Goal: Find specific page/section: Find specific page/section

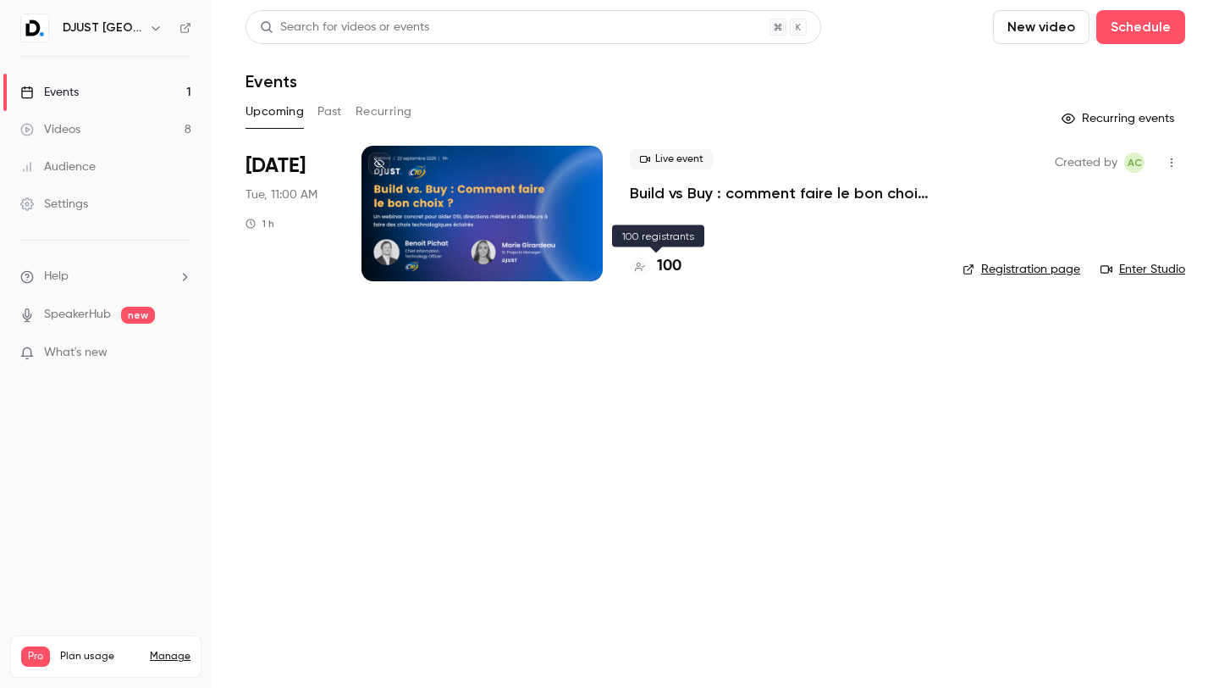
click at [678, 263] on h4 "100" at bounding box center [669, 266] width 25 height 23
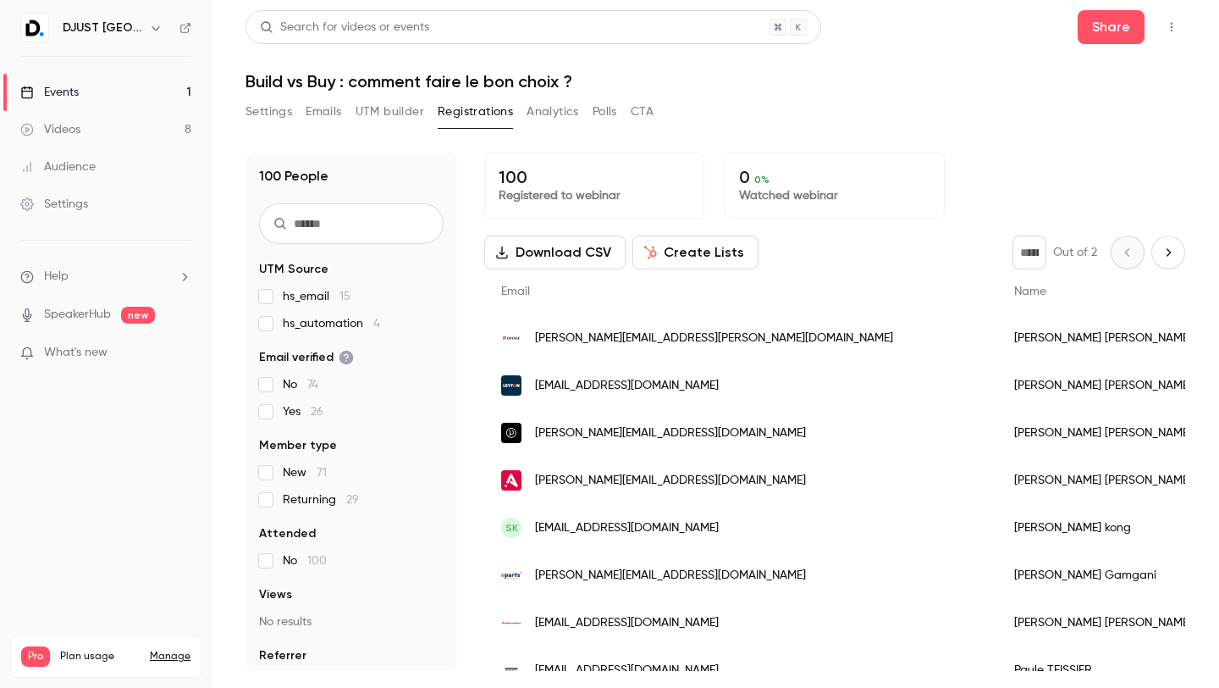
click at [723, 98] on div "Settings Emails UTM builder Registrations Analytics Polls CTA" at bounding box center [716, 115] width 940 height 34
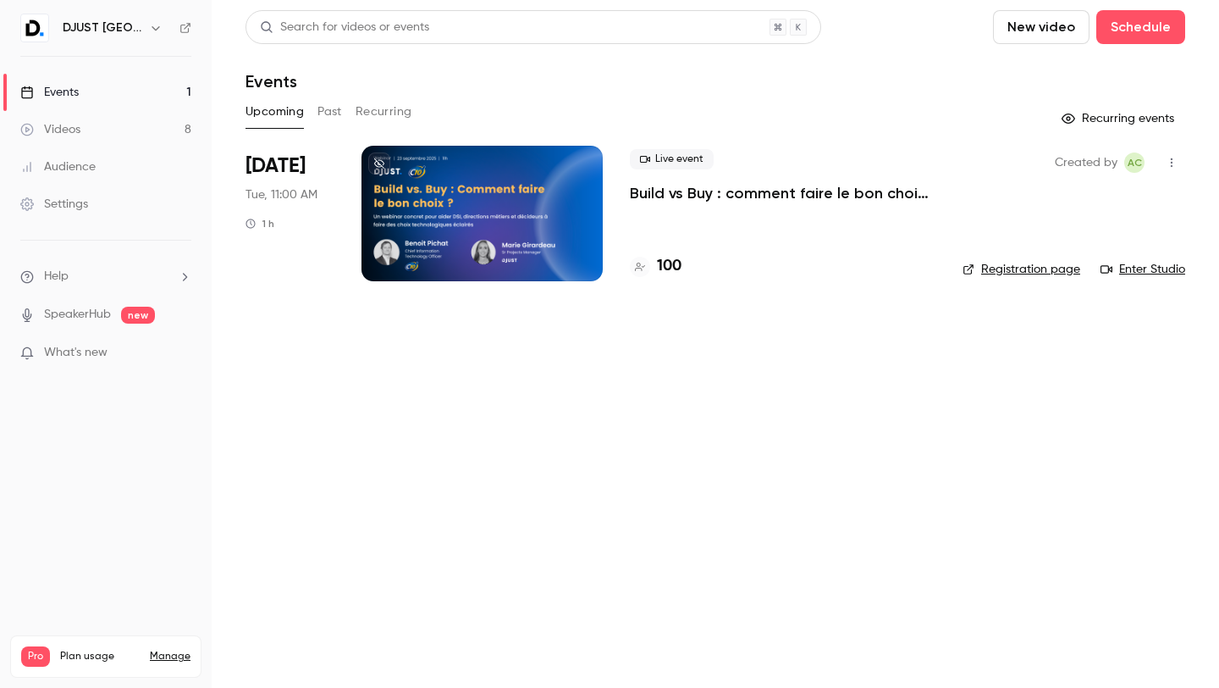
click at [1054, 262] on link "Registration page" at bounding box center [1022, 269] width 118 height 17
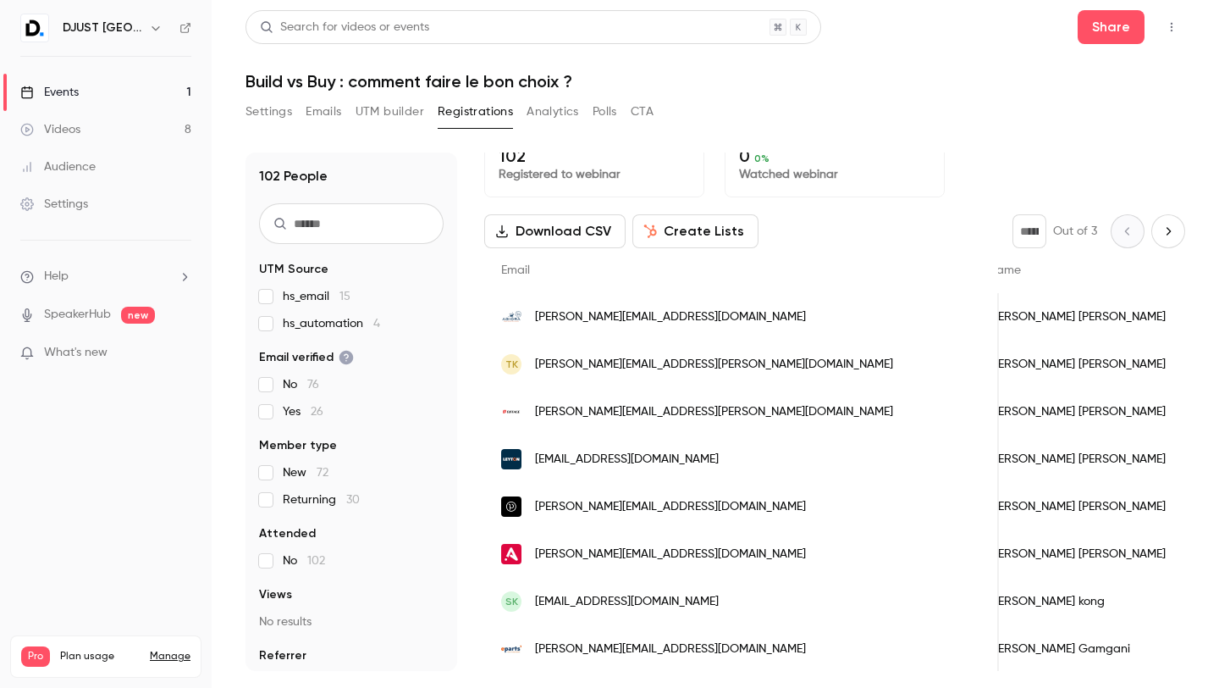
scroll to position [2027, 0]
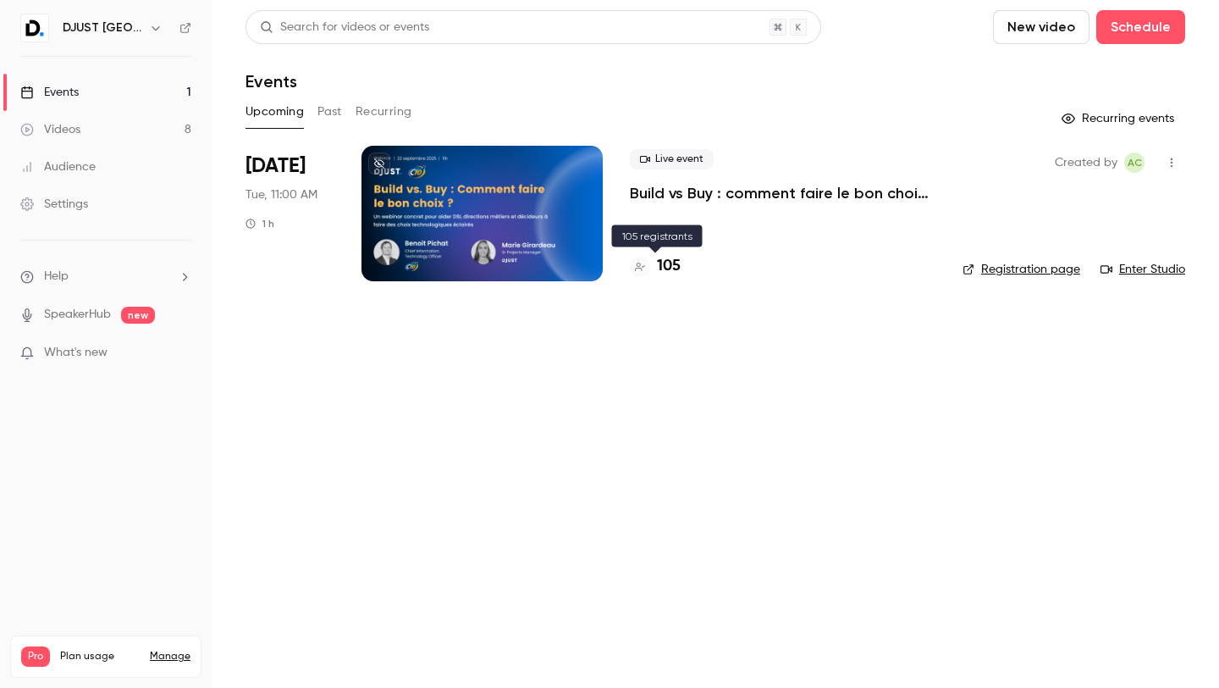
click at [662, 257] on h4 "105" at bounding box center [669, 266] width 24 height 23
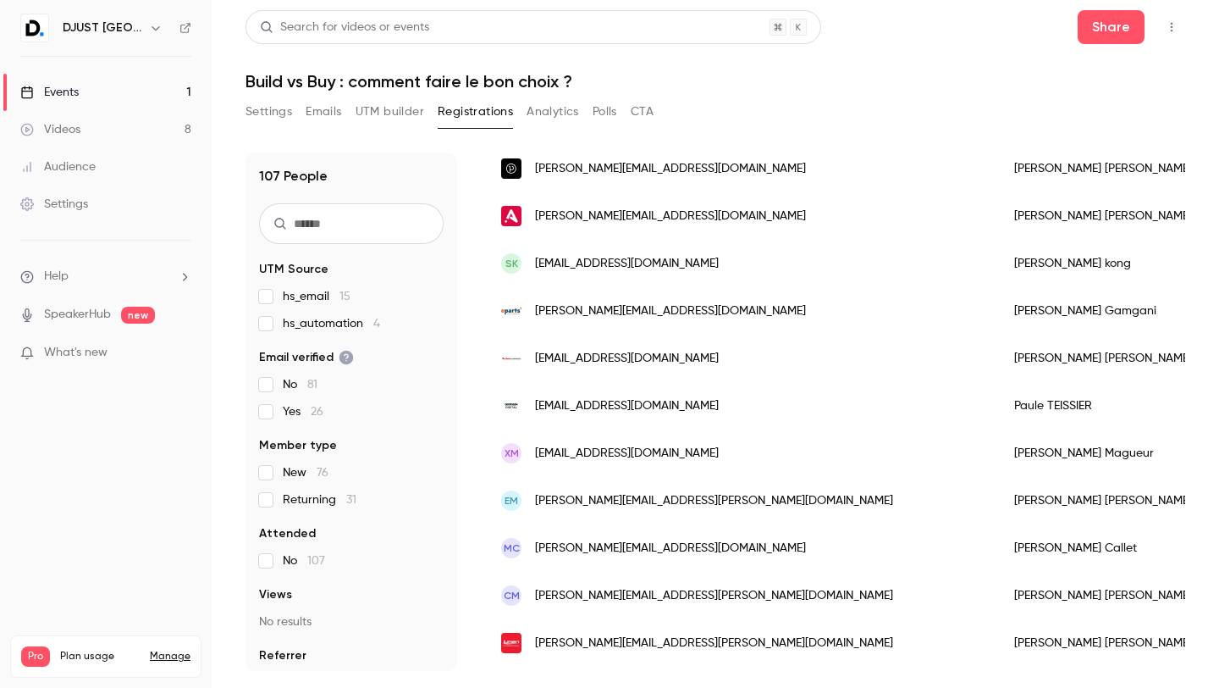
scroll to position [733, 0]
